Goal: Information Seeking & Learning: Learn about a topic

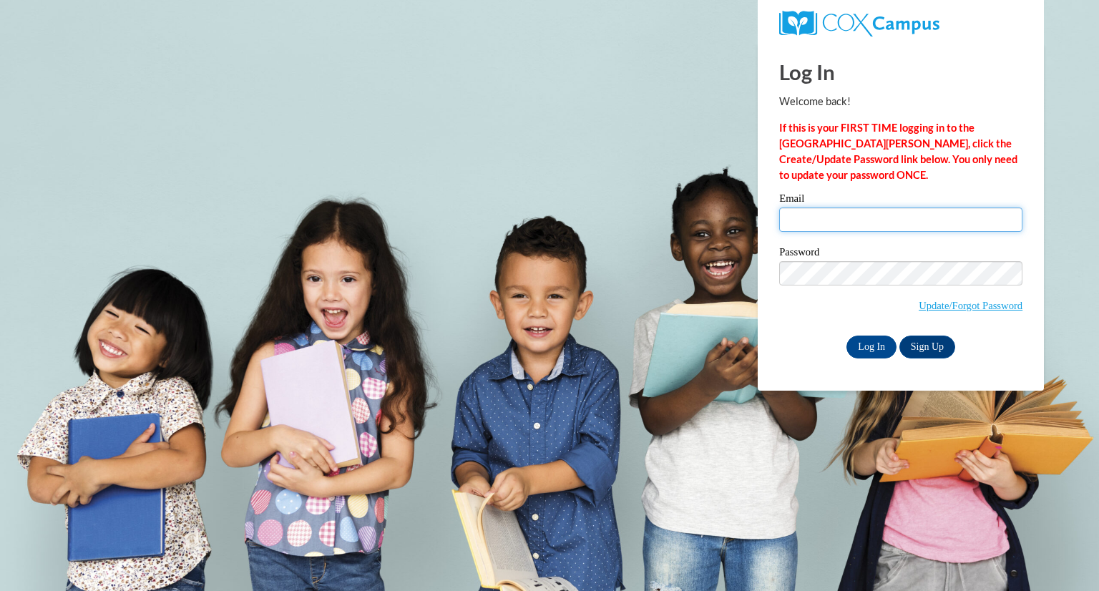
click at [876, 224] on input "Email" at bounding box center [900, 220] width 243 height 24
type input "acook8@tiger.brenau.edu"
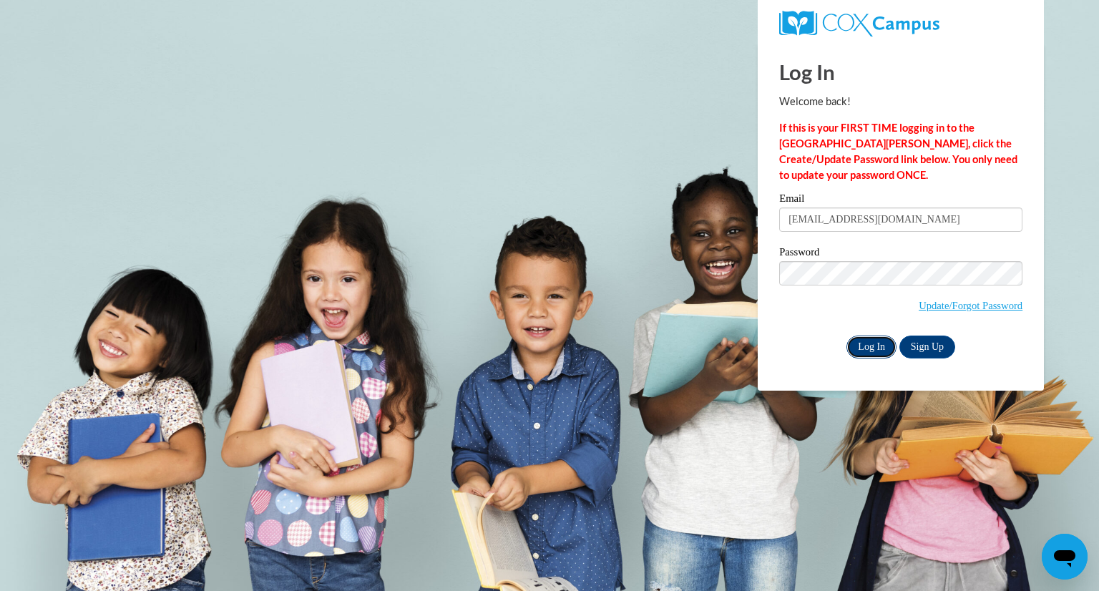
click at [870, 345] on input "Log In" at bounding box center [872, 347] width 50 height 23
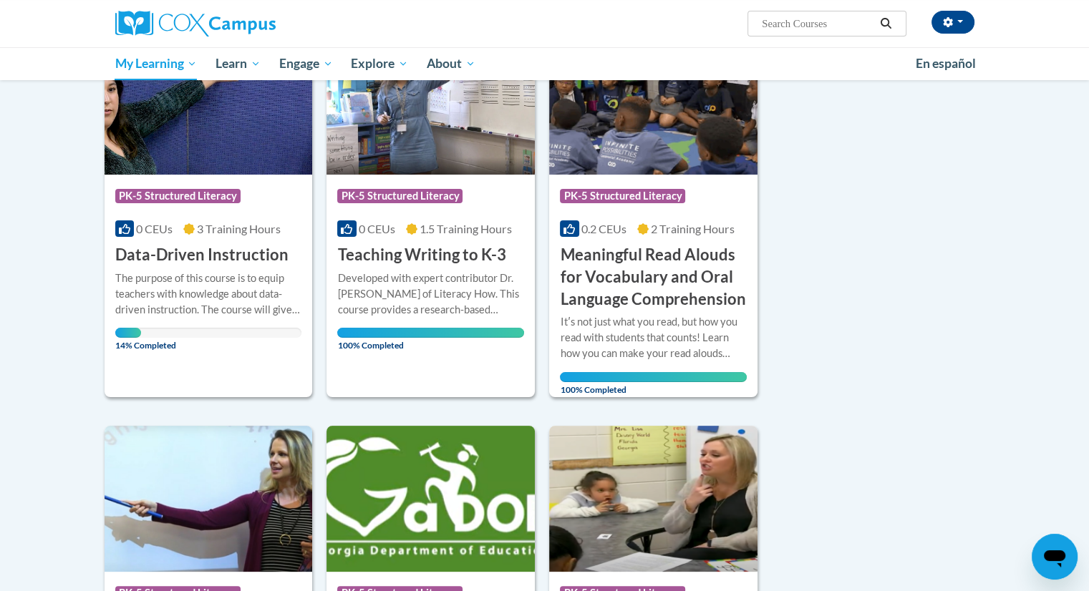
scroll to position [243, 0]
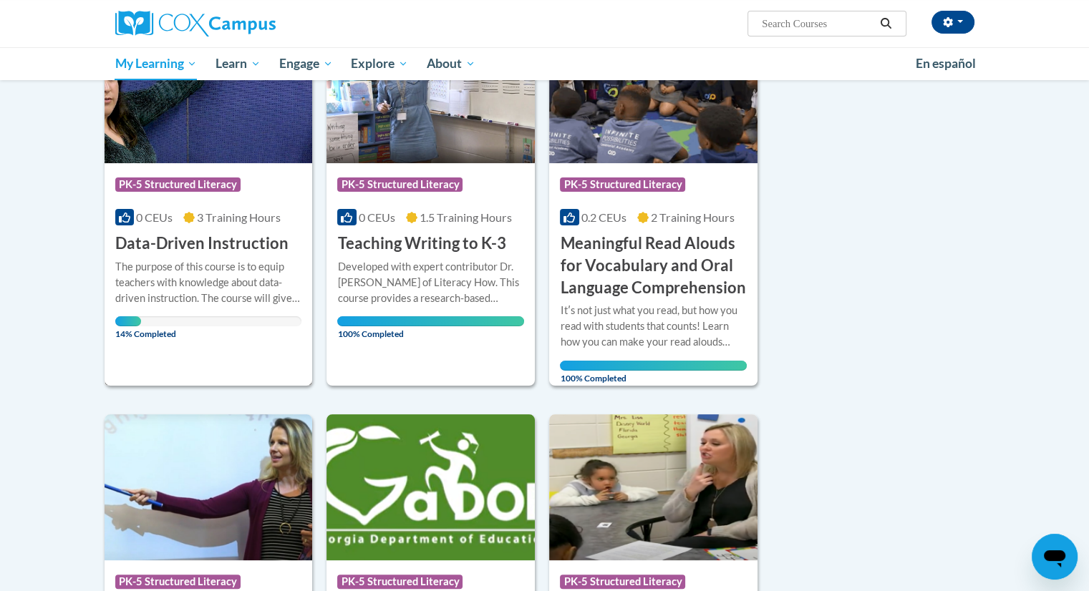
click at [198, 127] on img at bounding box center [209, 90] width 208 height 146
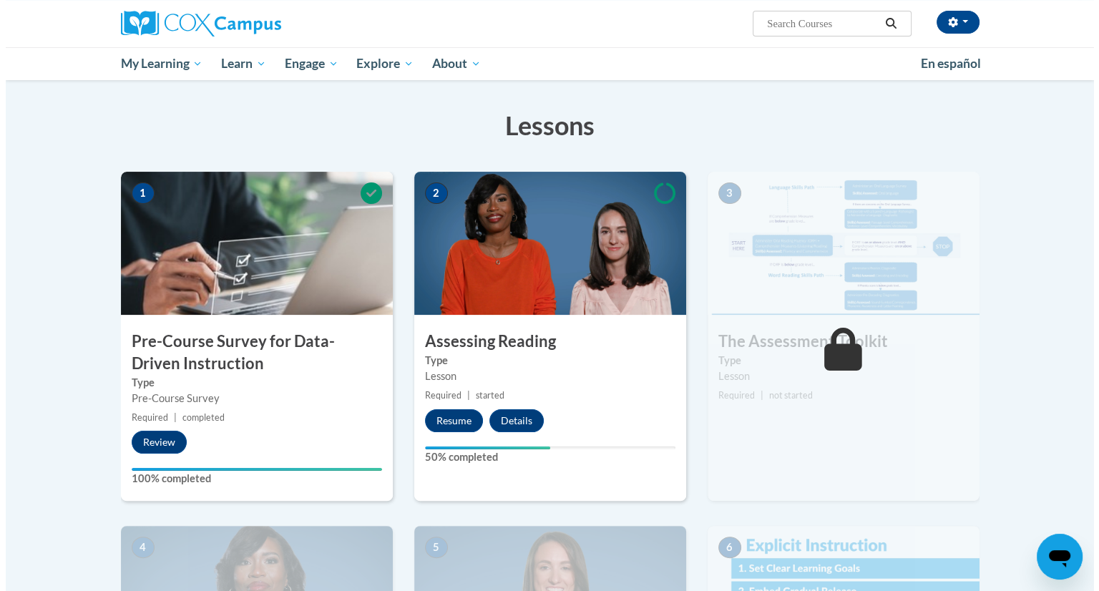
scroll to position [212, 0]
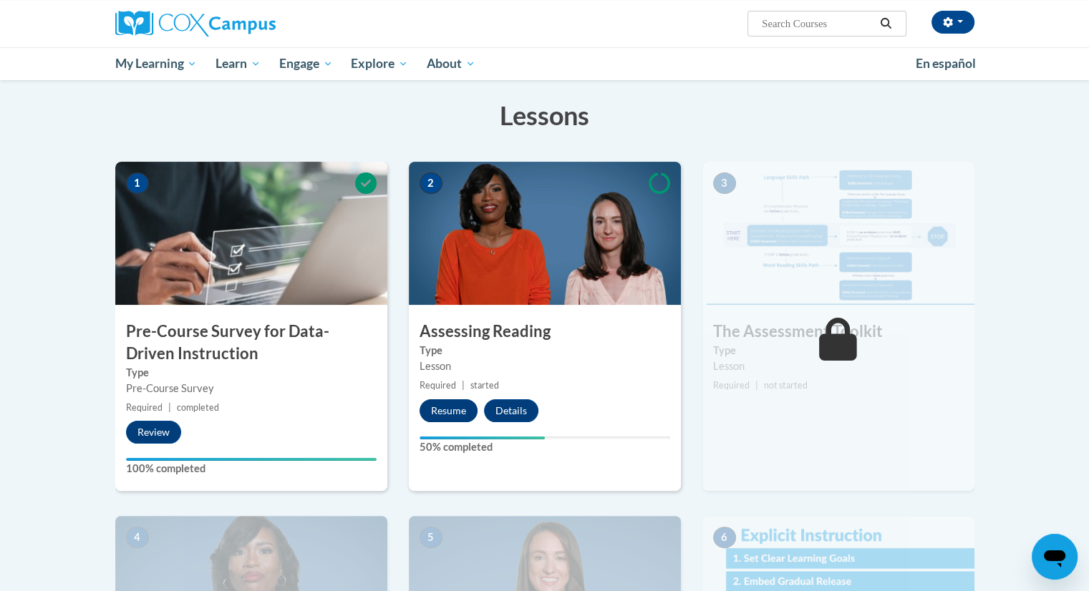
click at [461, 410] on button "Resume" at bounding box center [448, 410] width 58 height 23
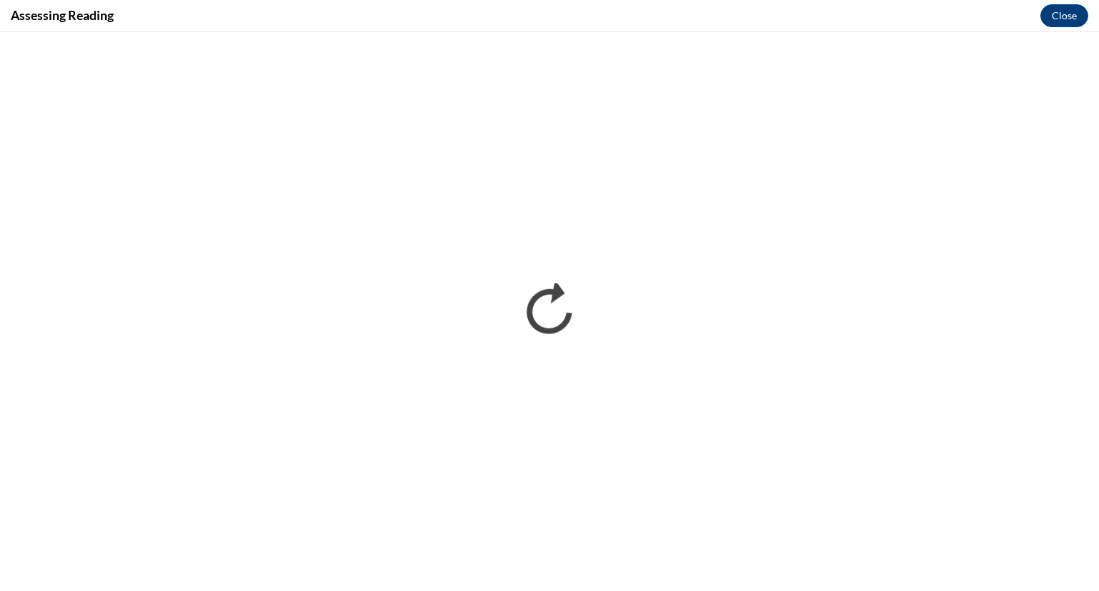
scroll to position [0, 0]
